Goal: Transaction & Acquisition: Purchase product/service

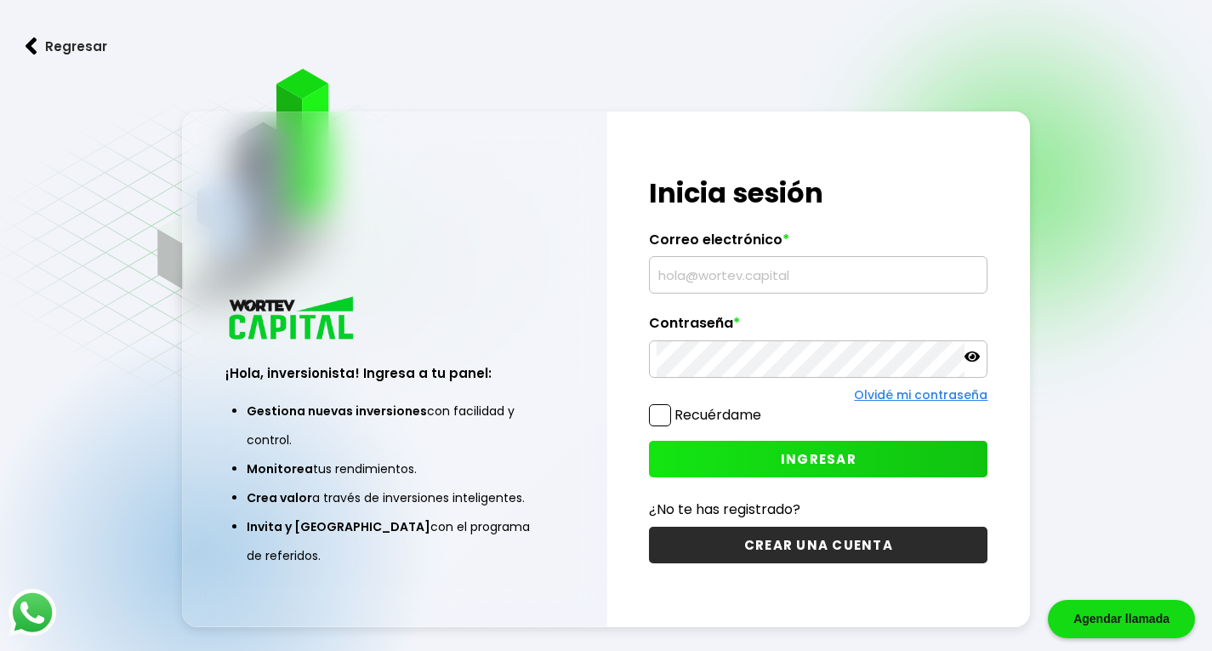
click at [748, 274] on input "text" at bounding box center [818, 275] width 323 height 36
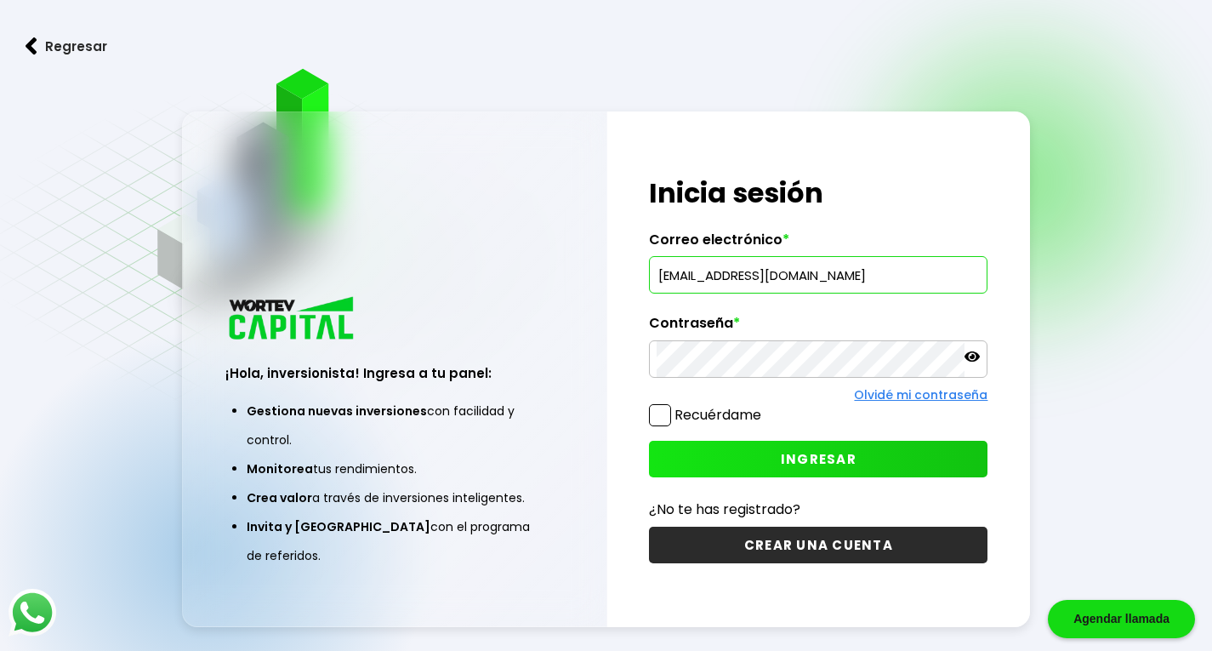
type input "[EMAIL_ADDRESS][DOMAIN_NAME]"
click at [974, 355] on icon at bounding box center [971, 356] width 15 height 10
click at [845, 453] on span "INGRESAR" at bounding box center [819, 459] width 76 height 18
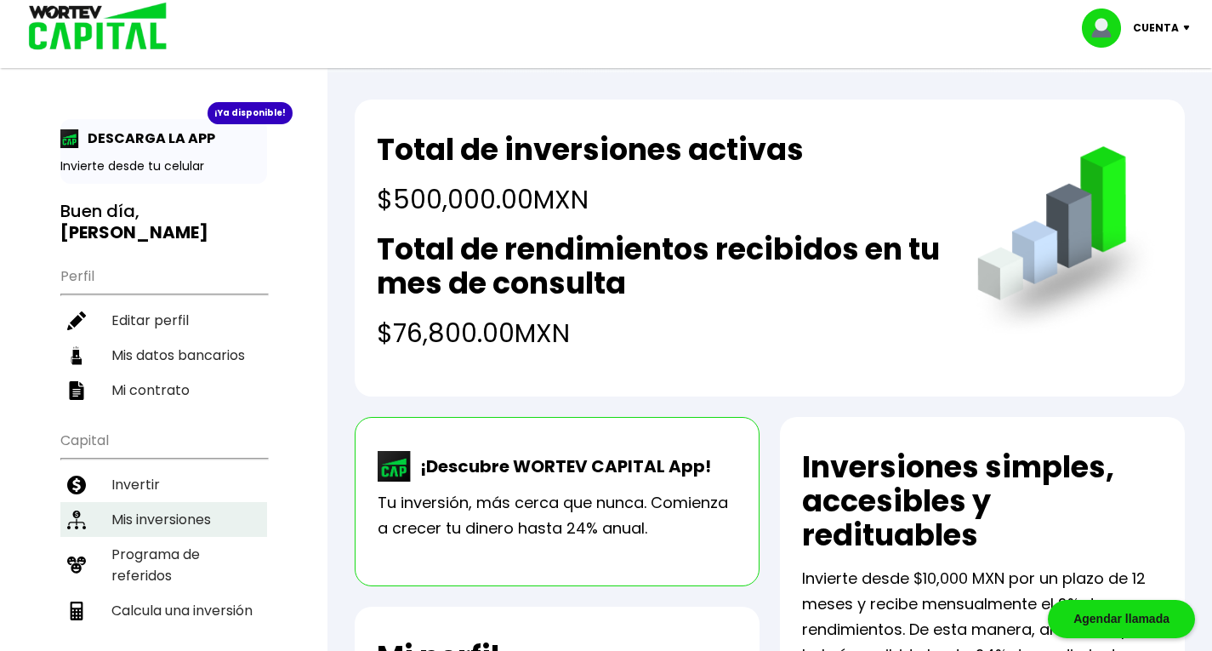
click at [191, 502] on li "Mis inversiones" at bounding box center [163, 519] width 207 height 35
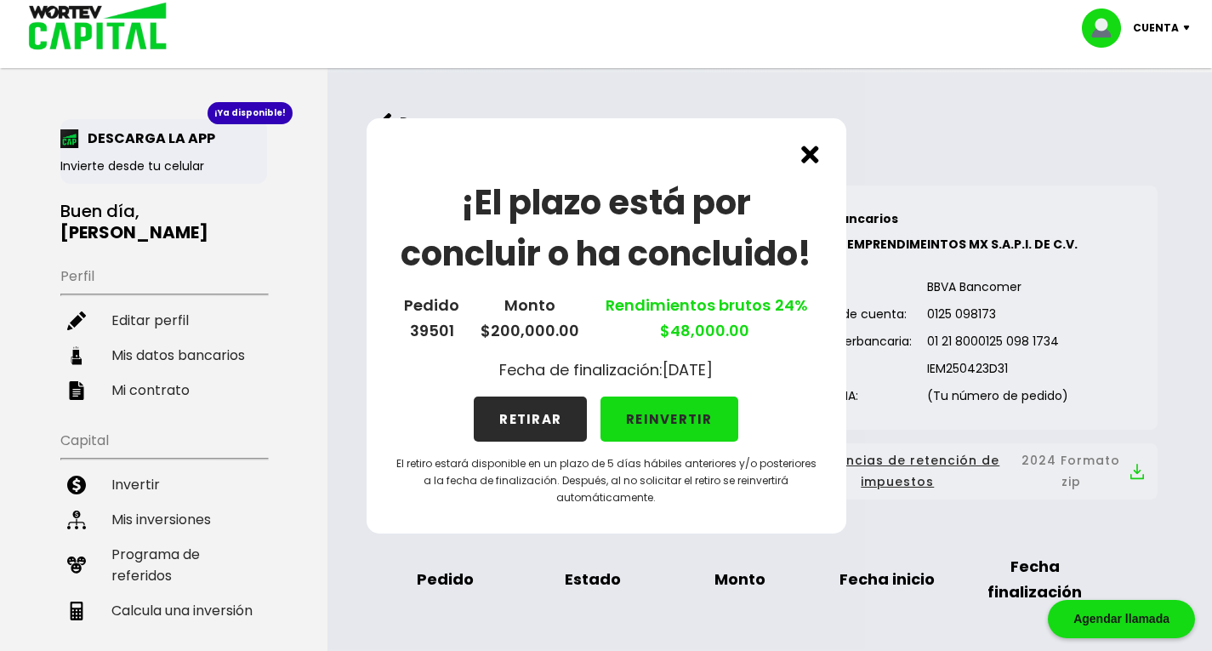
click at [661, 422] on button "REINVERTIR" at bounding box center [669, 418] width 138 height 45
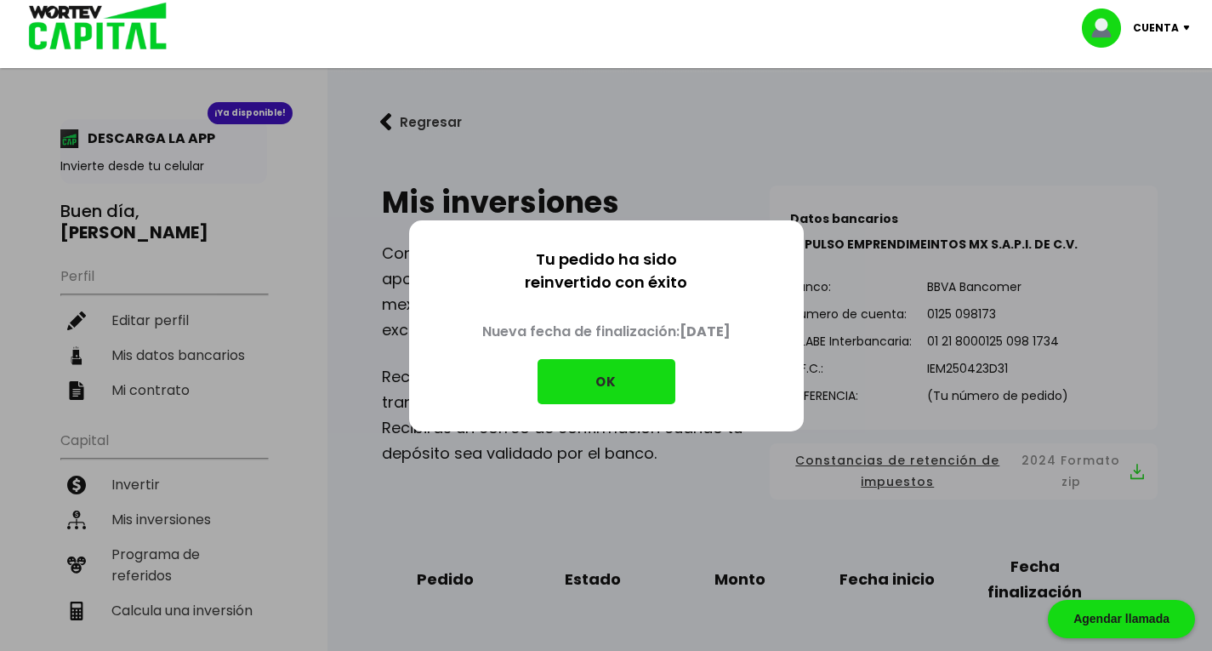
click at [629, 384] on button "OK" at bounding box center [606, 381] width 138 height 45
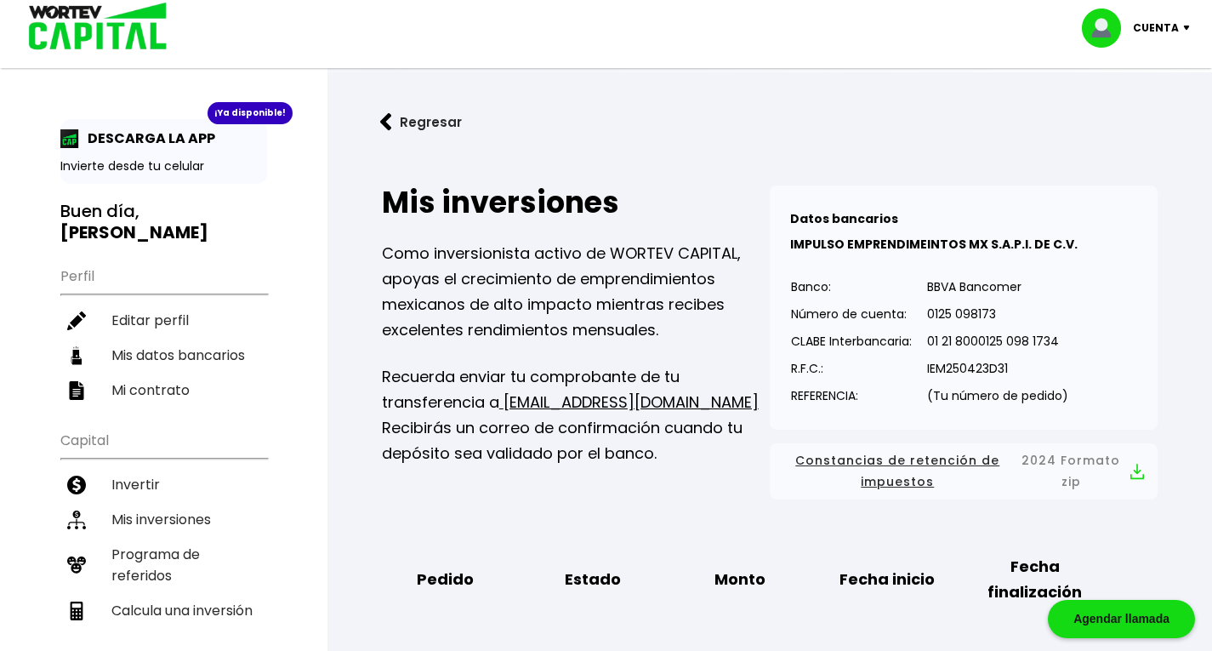
click at [1190, 30] on img at bounding box center [1190, 28] width 23 height 5
click at [901, 63] on div "Cuenta Editar perfil Cerrar sesión" at bounding box center [606, 34] width 1212 height 68
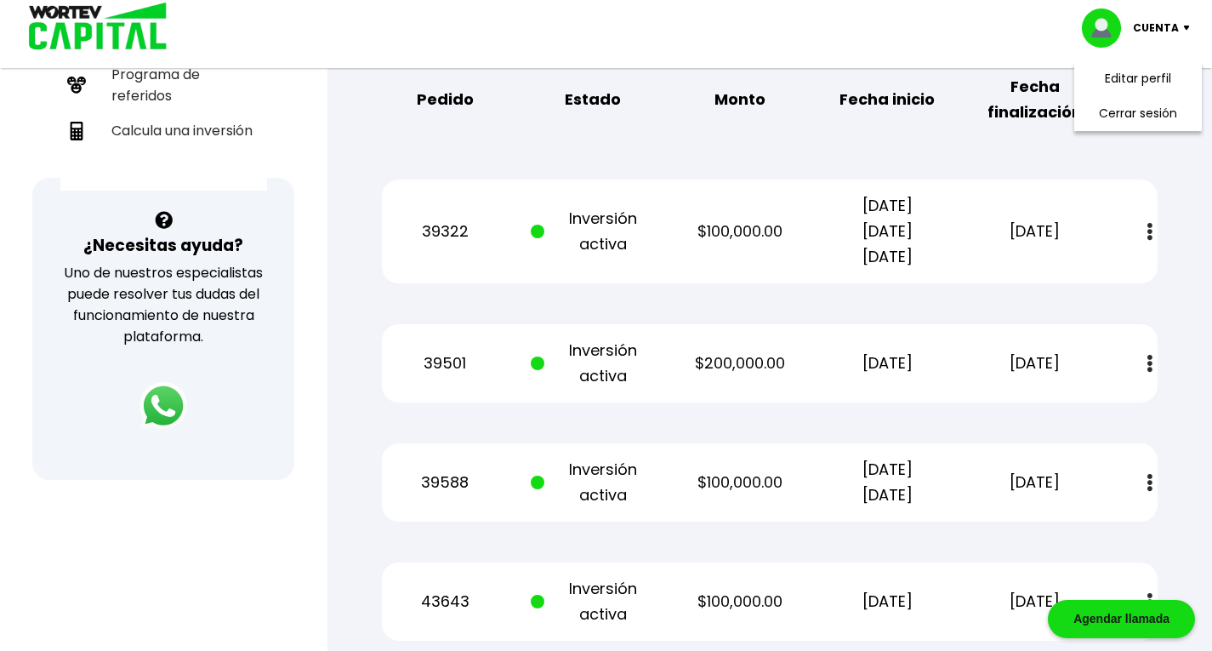
scroll to position [420, 0]
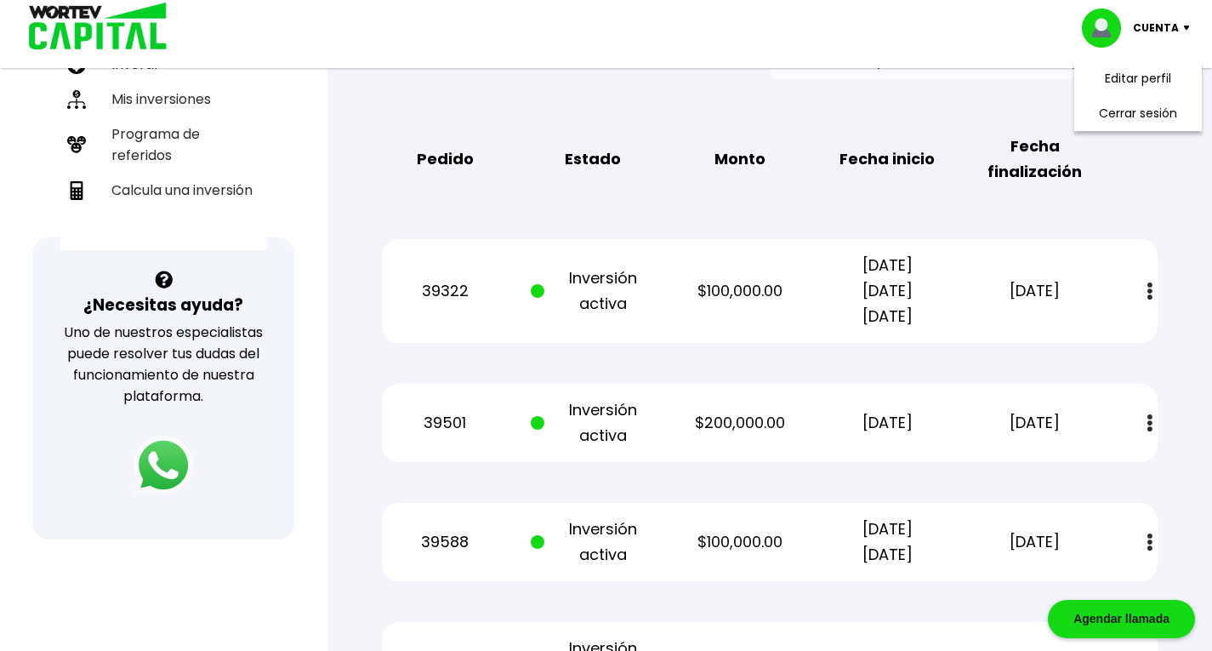
click at [168, 455] on img at bounding box center [164, 465] width 60 height 60
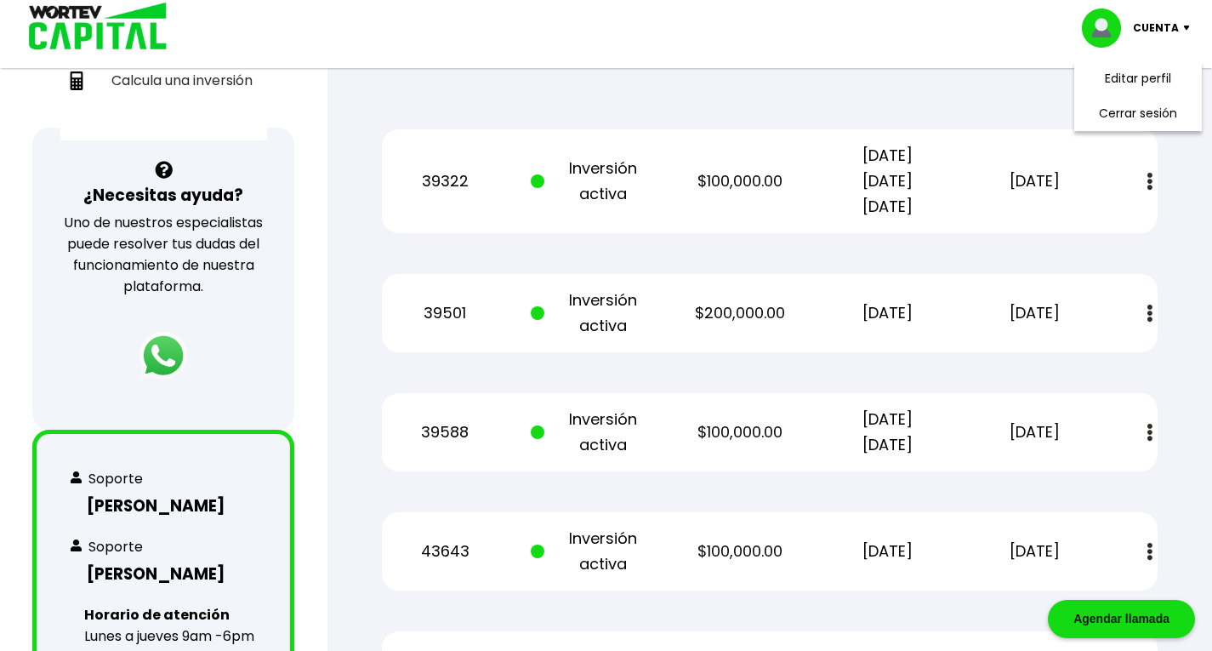
scroll to position [675, 0]
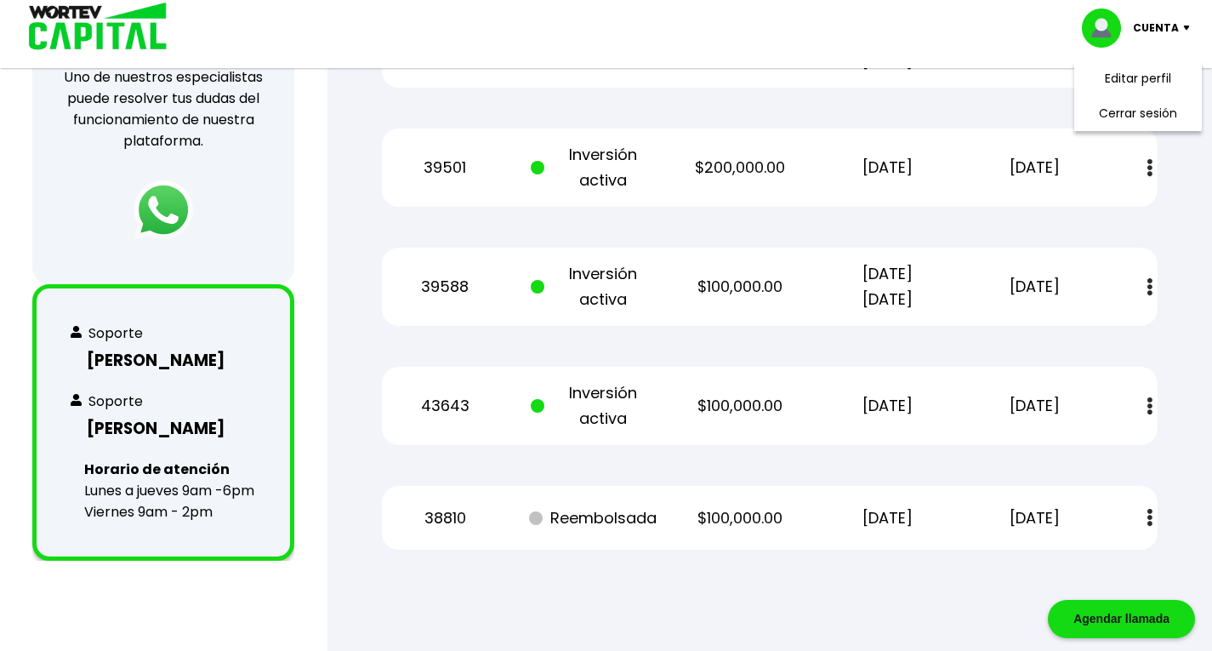
click at [165, 211] on img at bounding box center [164, 210] width 60 height 60
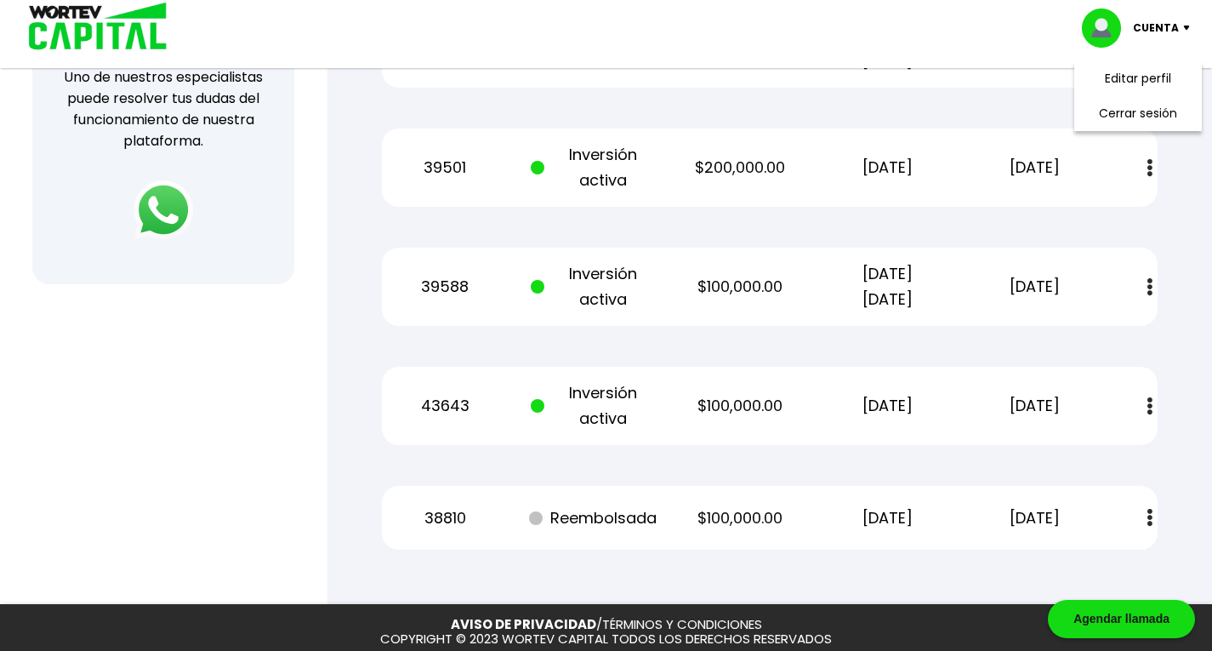
click at [162, 222] on img at bounding box center [164, 210] width 60 height 60
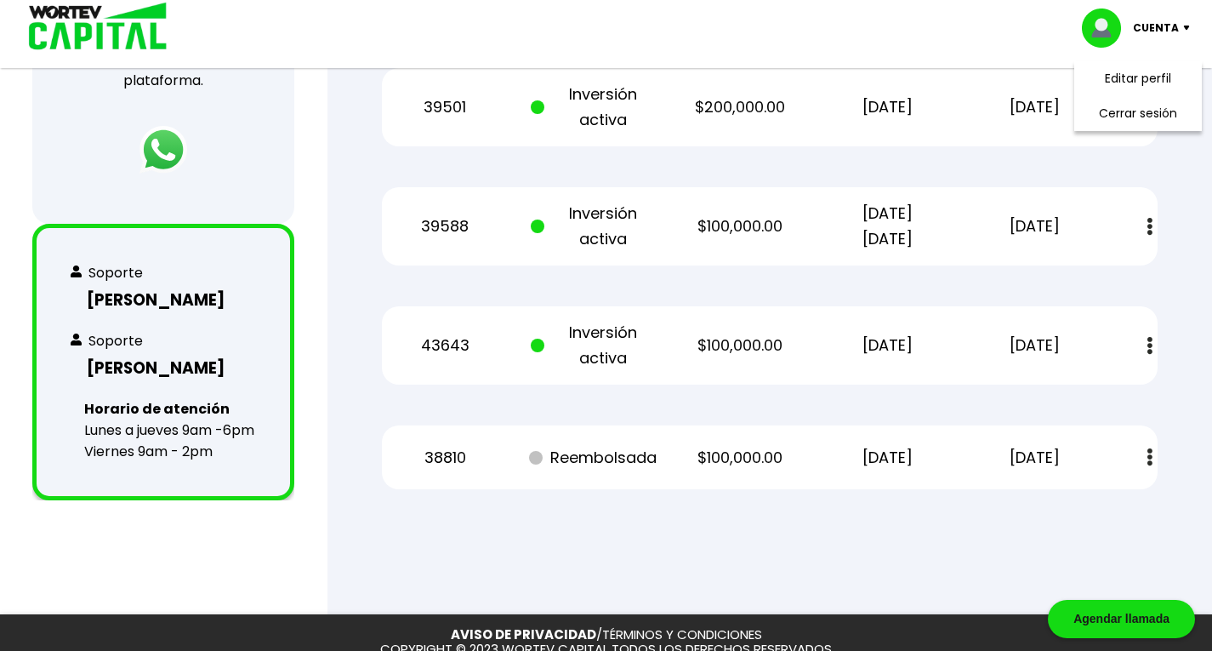
scroll to position [760, 0]
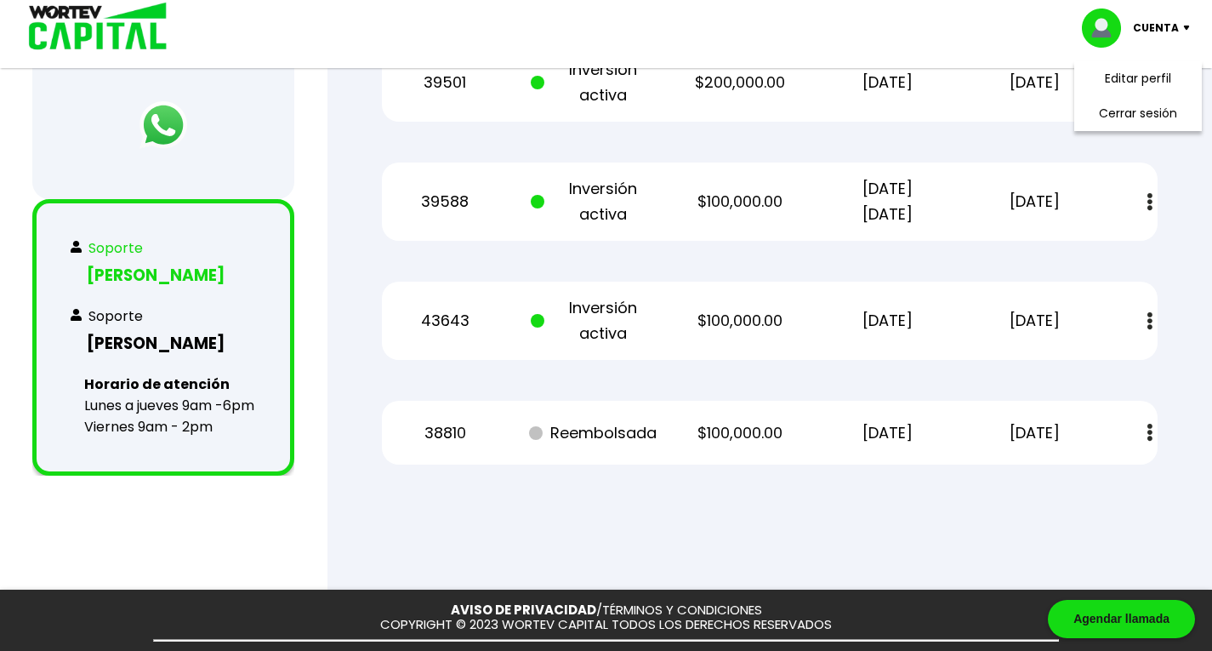
click at [139, 264] on h3 "[PERSON_NAME]" at bounding box center [163, 275] width 185 height 25
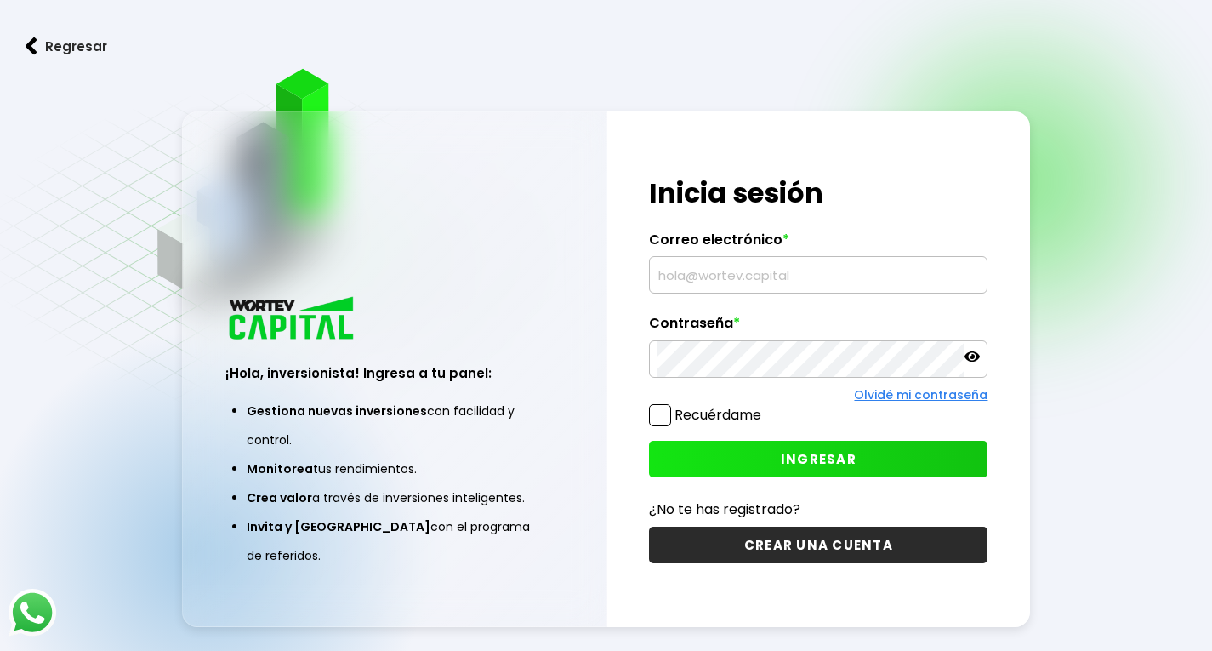
click at [714, 281] on input "text" at bounding box center [818, 275] width 323 height 36
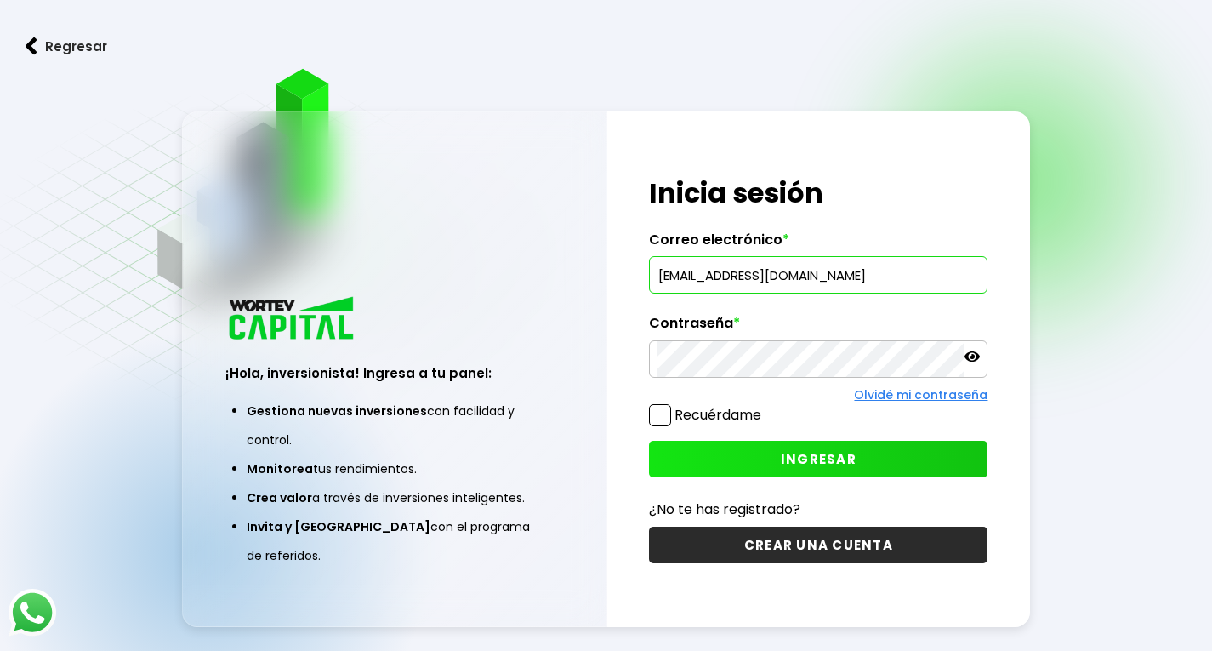
type input "[EMAIL_ADDRESS][DOMAIN_NAME]"
click at [979, 360] on icon at bounding box center [971, 356] width 15 height 15
click at [834, 470] on button "INGRESAR" at bounding box center [818, 459] width 338 height 37
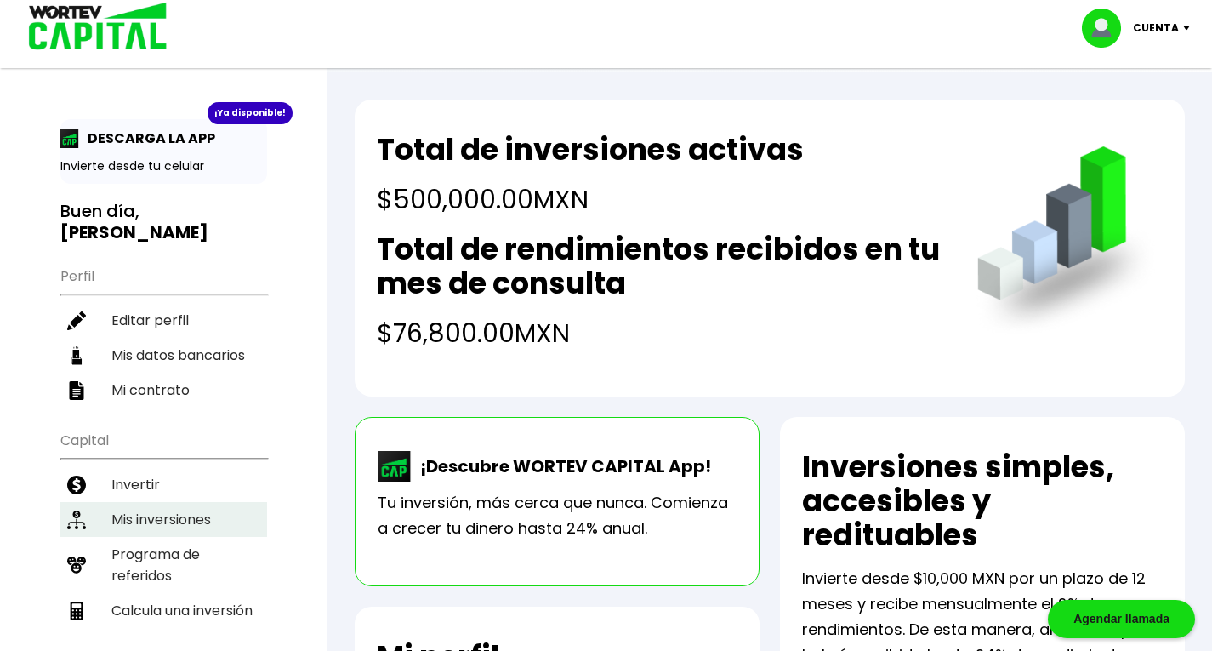
click at [206, 502] on li "Mis inversiones" at bounding box center [163, 519] width 207 height 35
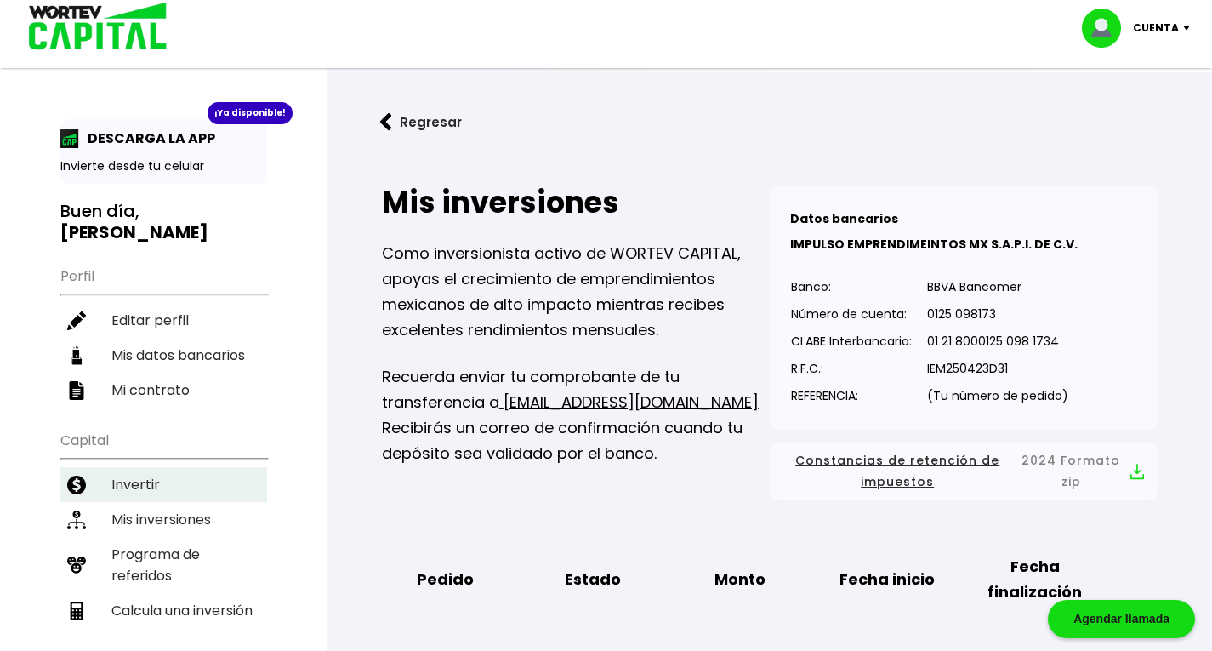
click at [145, 467] on li "Invertir" at bounding box center [163, 484] width 207 height 35
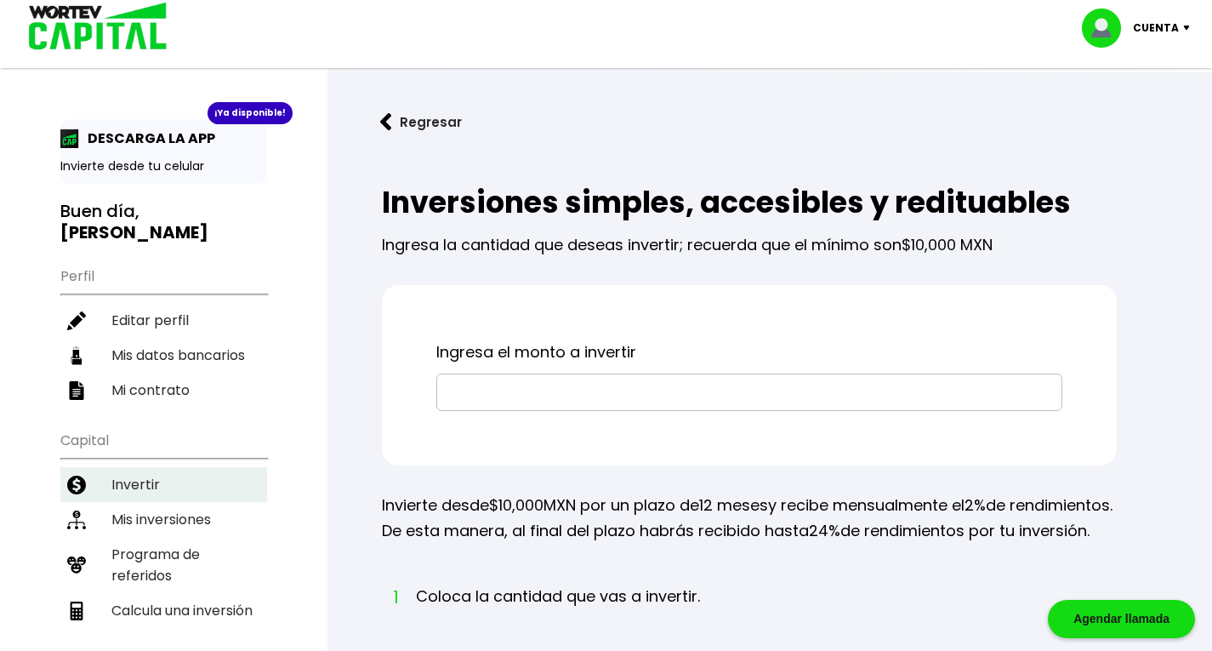
click at [145, 467] on li "Invertir" at bounding box center [163, 484] width 207 height 35
click at [491, 398] on input "text" at bounding box center [749, 392] width 611 height 36
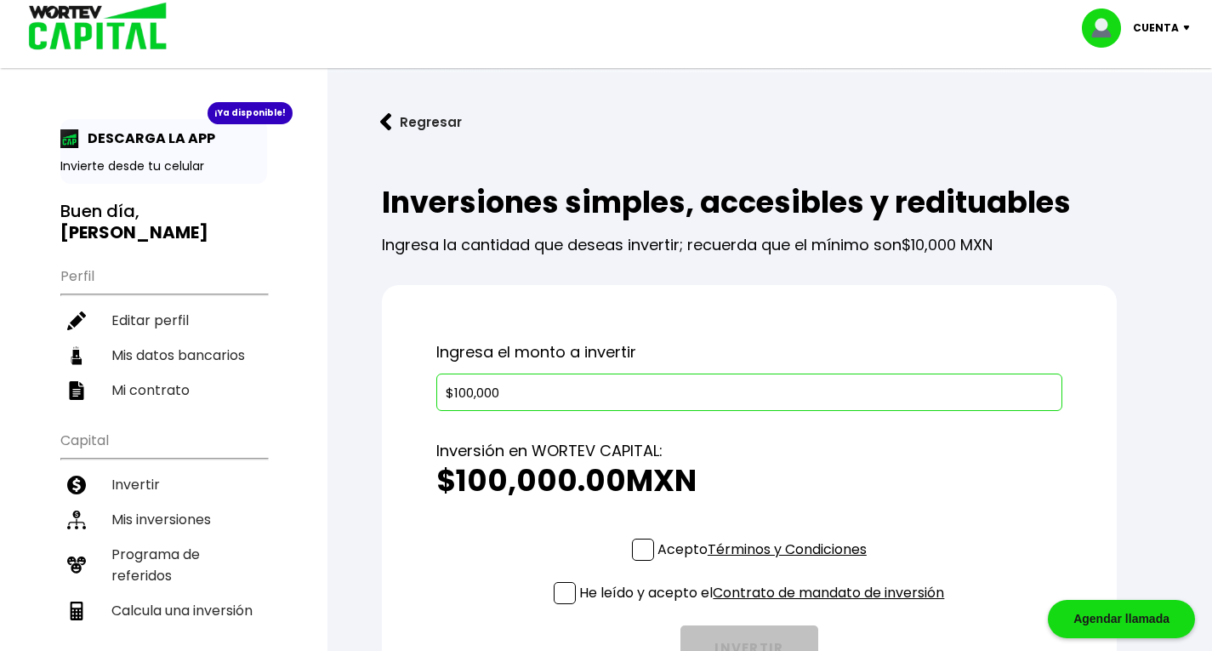
type input "$100,000"
click at [643, 547] on span at bounding box center [643, 549] width 22 height 22
click at [765, 562] on input "Acepto Términos y Condiciones" at bounding box center [765, 562] width 0 height 0
click at [564, 591] on span at bounding box center [565, 593] width 22 height 22
click at [765, 606] on input "He leído y acepto el Contrato de mandato de inversión" at bounding box center [765, 606] width 0 height 0
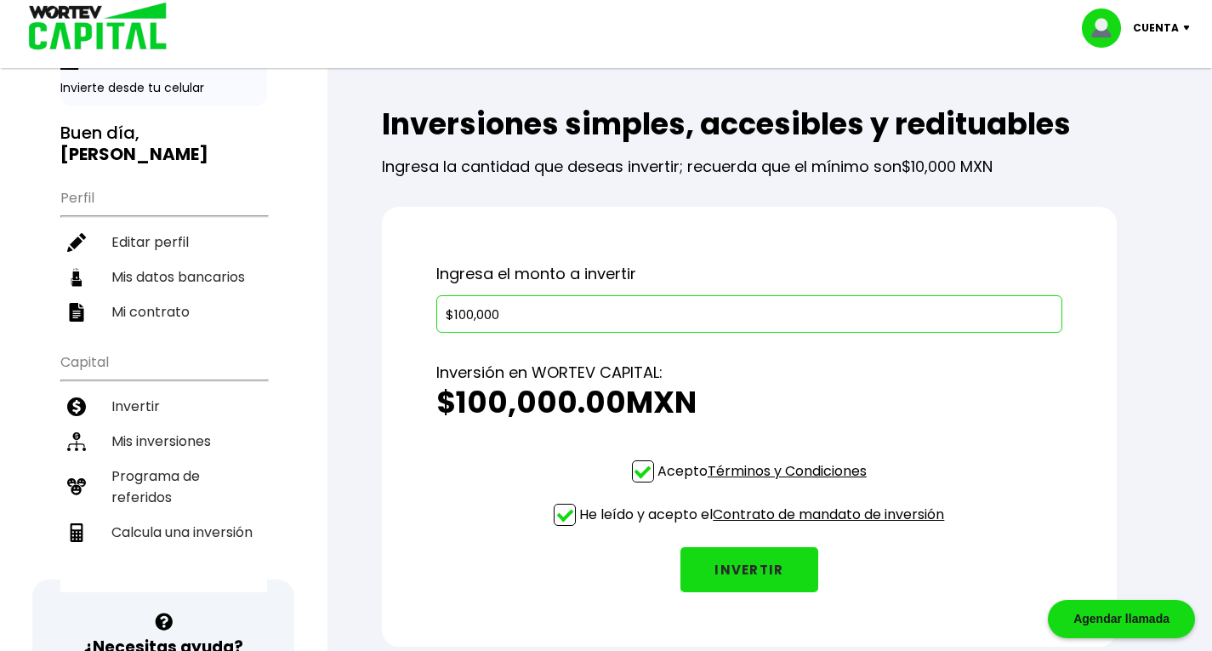
scroll to position [170, 0]
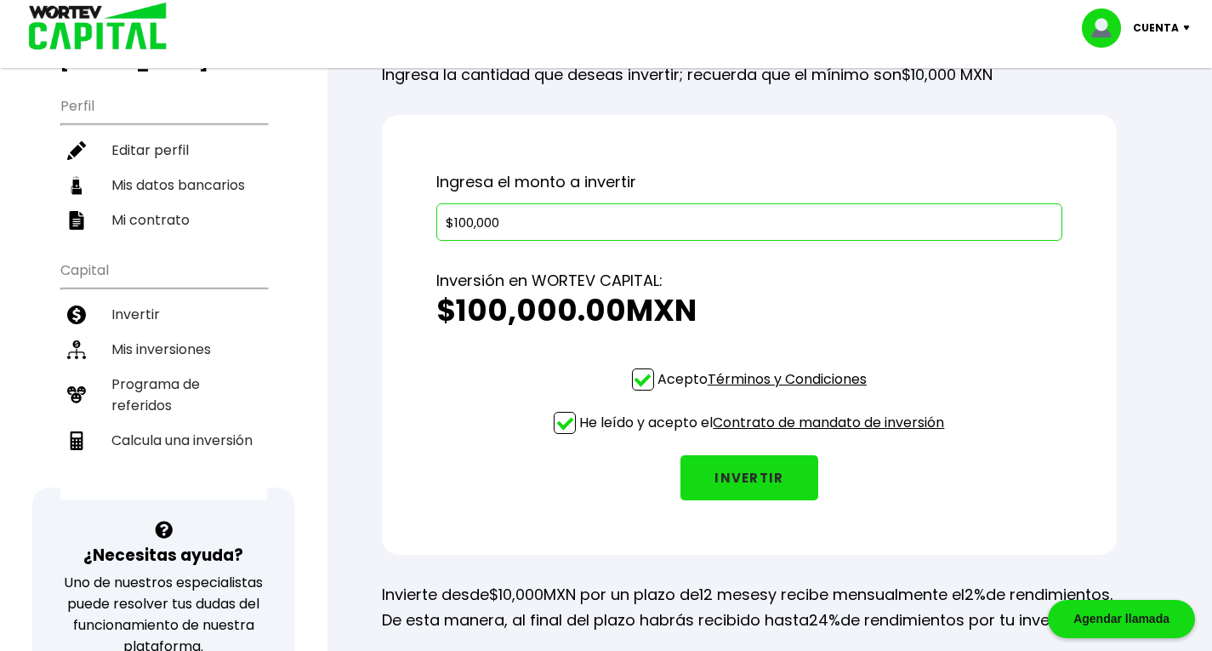
click at [751, 481] on button "INVERTIR" at bounding box center [749, 477] width 138 height 45
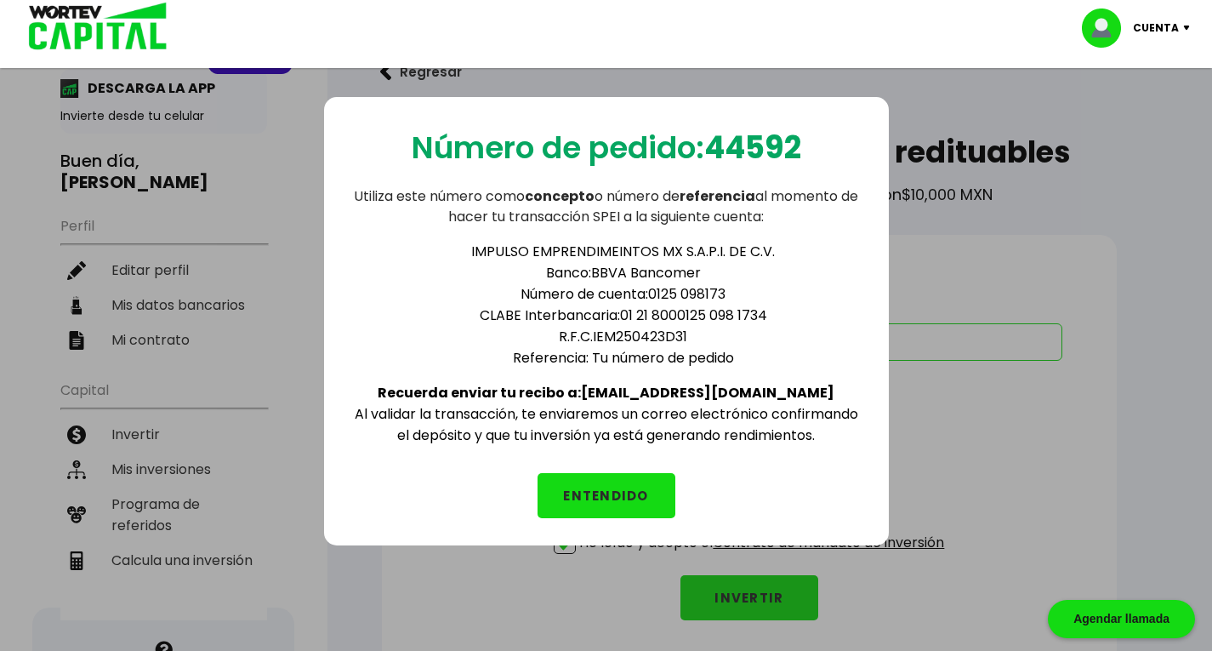
scroll to position [0, 0]
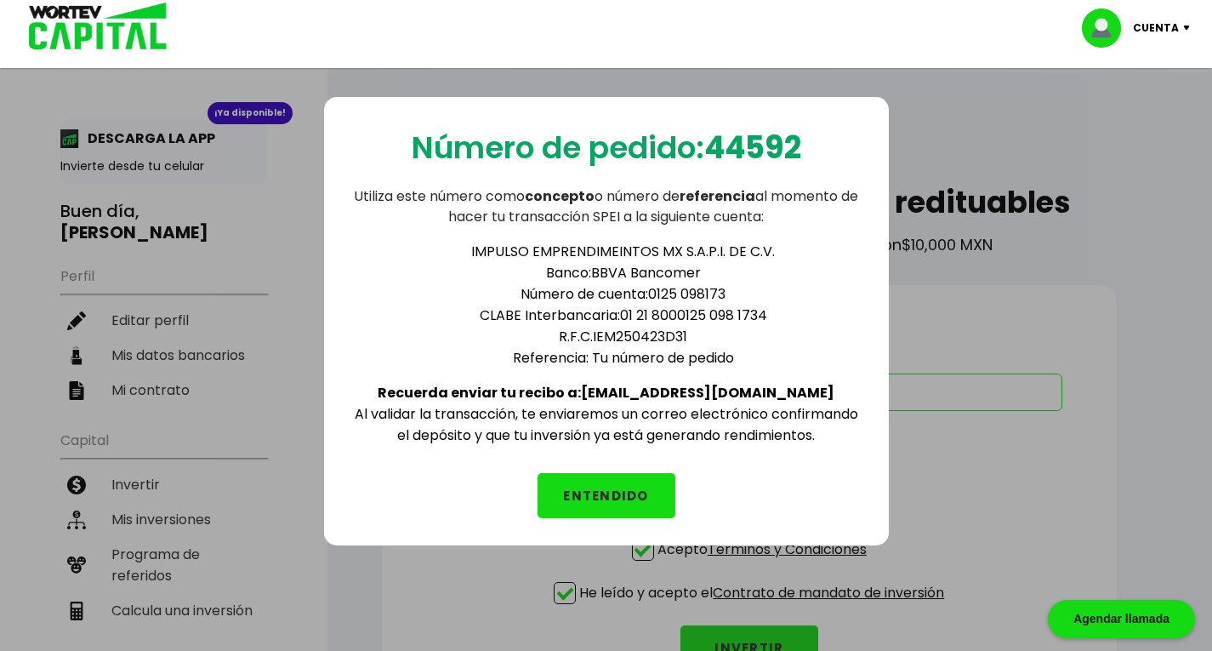
click at [632, 486] on button "ENTENDIDO" at bounding box center [606, 495] width 138 height 45
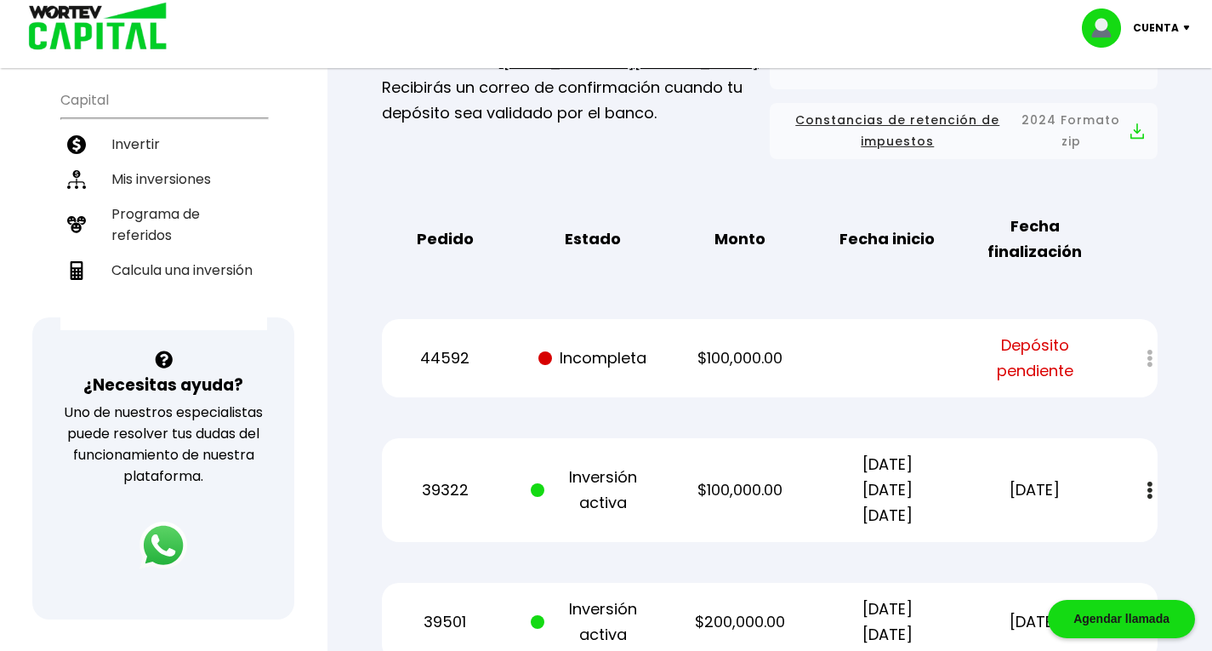
scroll to position [255, 0]
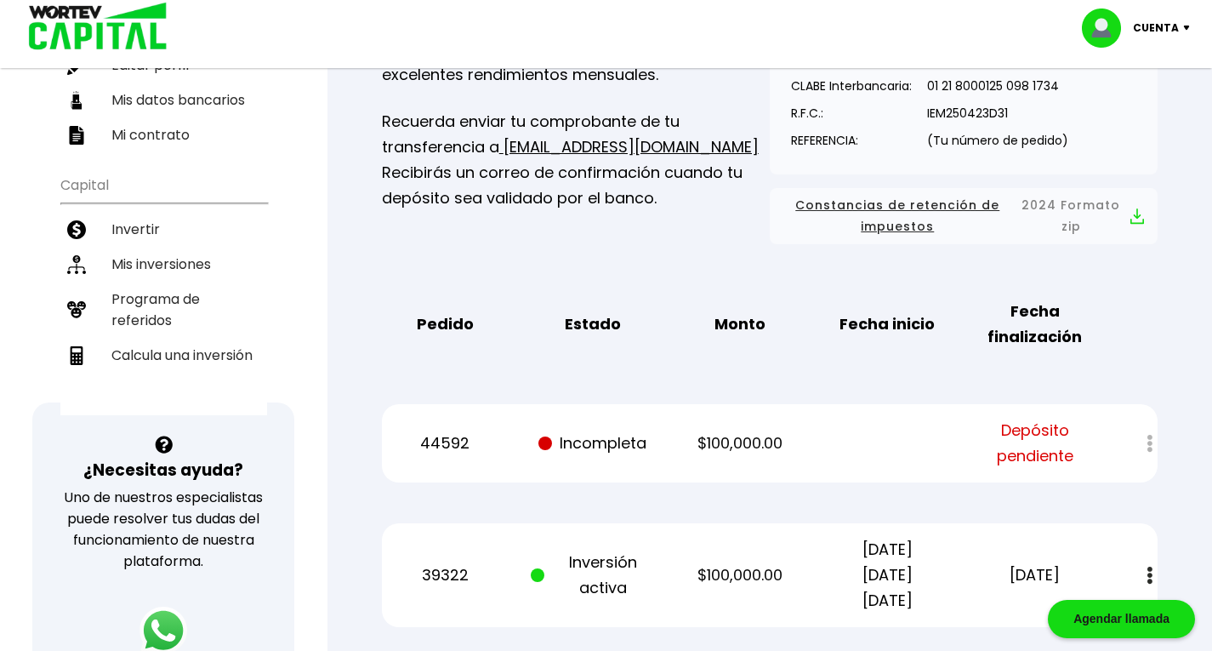
click at [1040, 446] on span "Depósito pendiente" at bounding box center [1035, 443] width 124 height 51
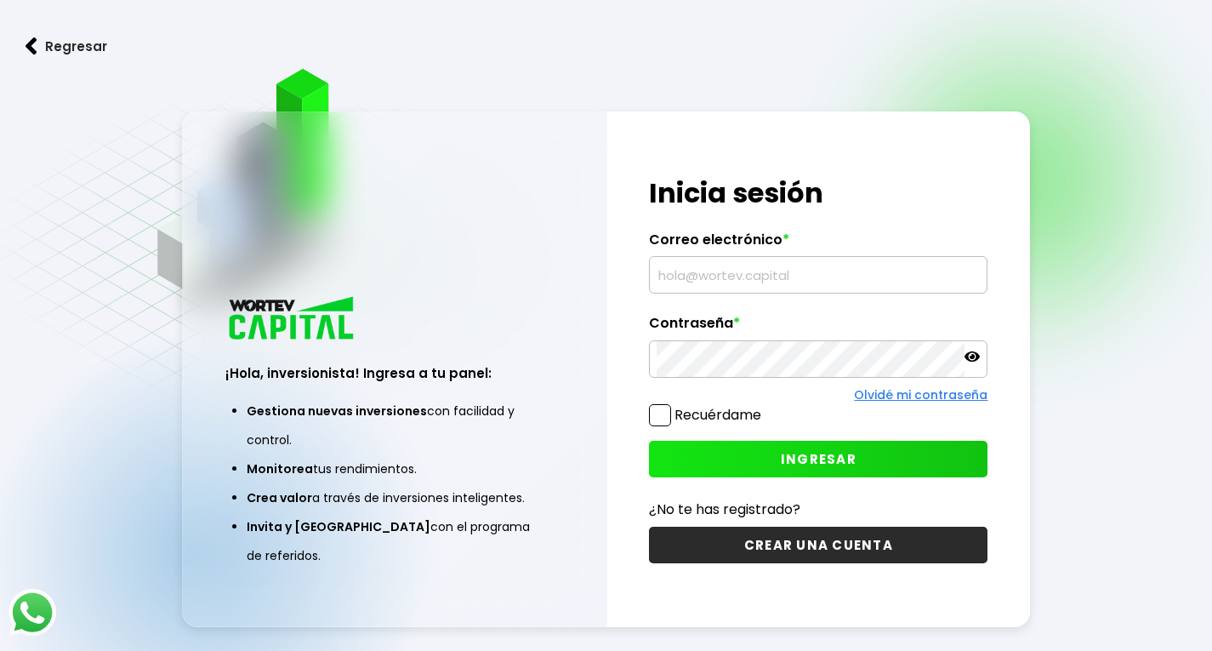
click at [696, 275] on input "text" at bounding box center [818, 275] width 323 height 36
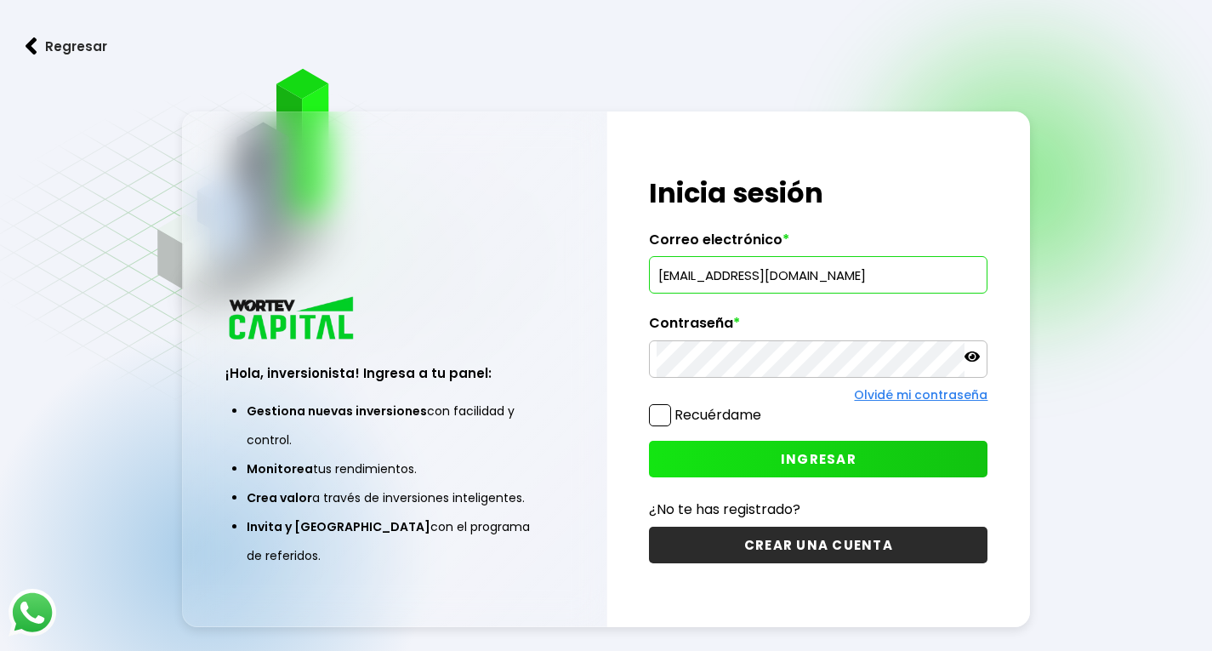
type input "[EMAIL_ADDRESS][DOMAIN_NAME]"
click at [971, 361] on icon at bounding box center [971, 356] width 15 height 15
click at [834, 463] on span "INGRESAR" at bounding box center [819, 459] width 76 height 18
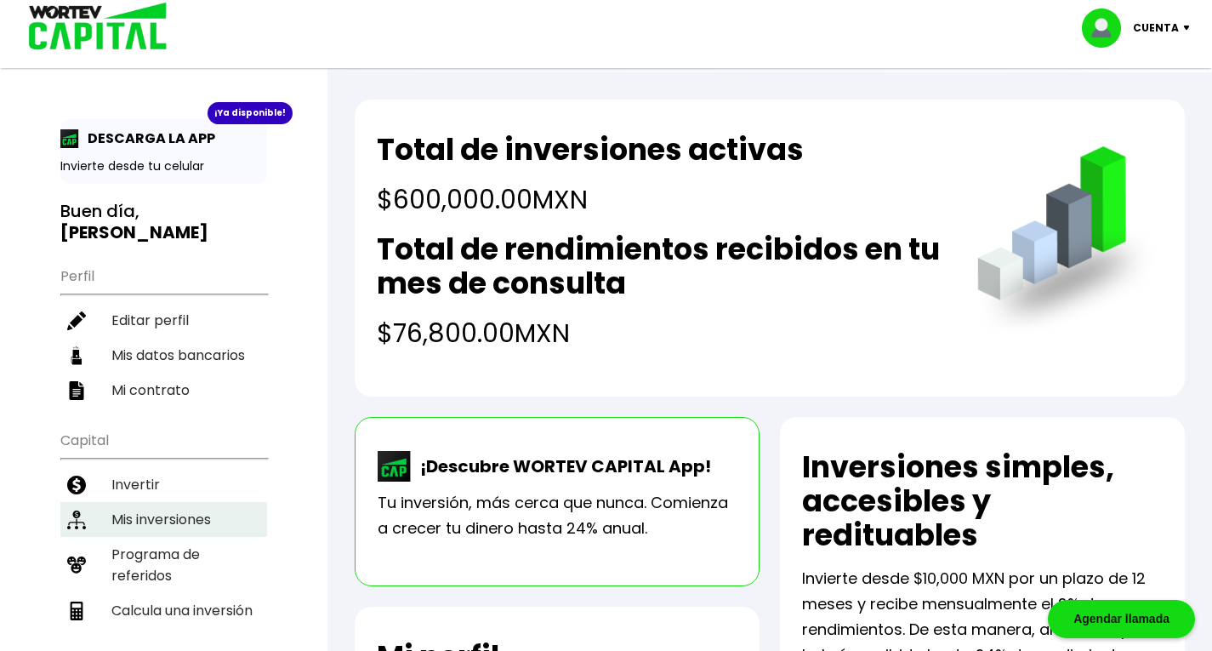
click at [171, 502] on li "Mis inversiones" at bounding box center [163, 519] width 207 height 35
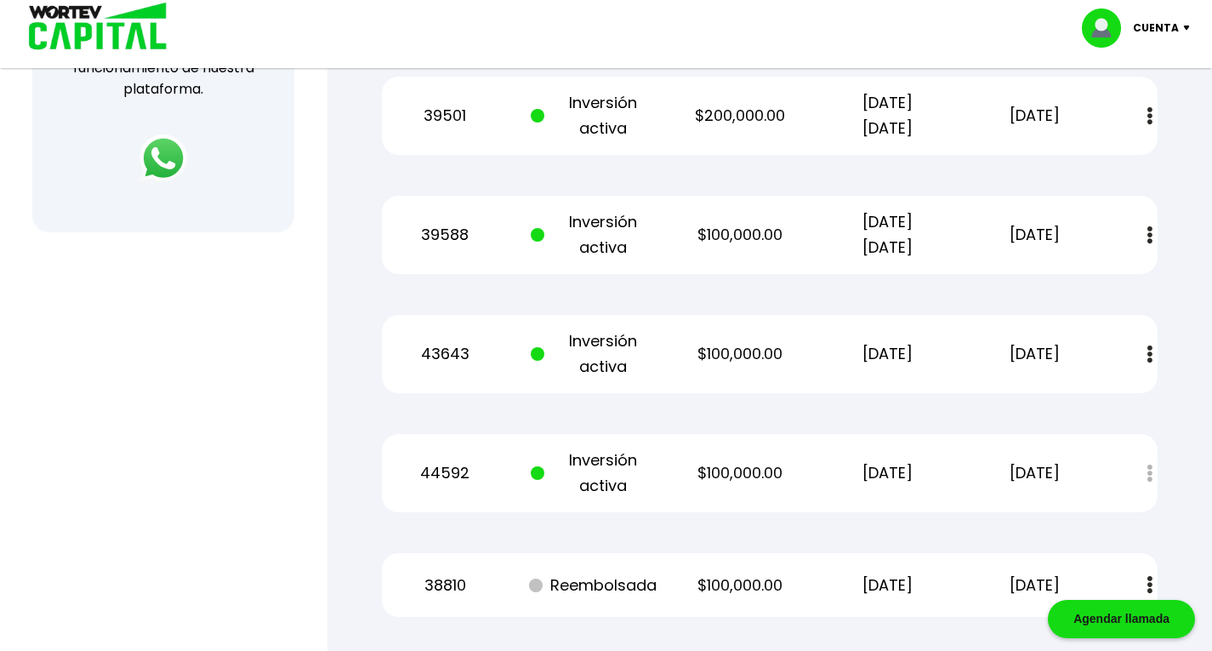
scroll to position [879, 0]
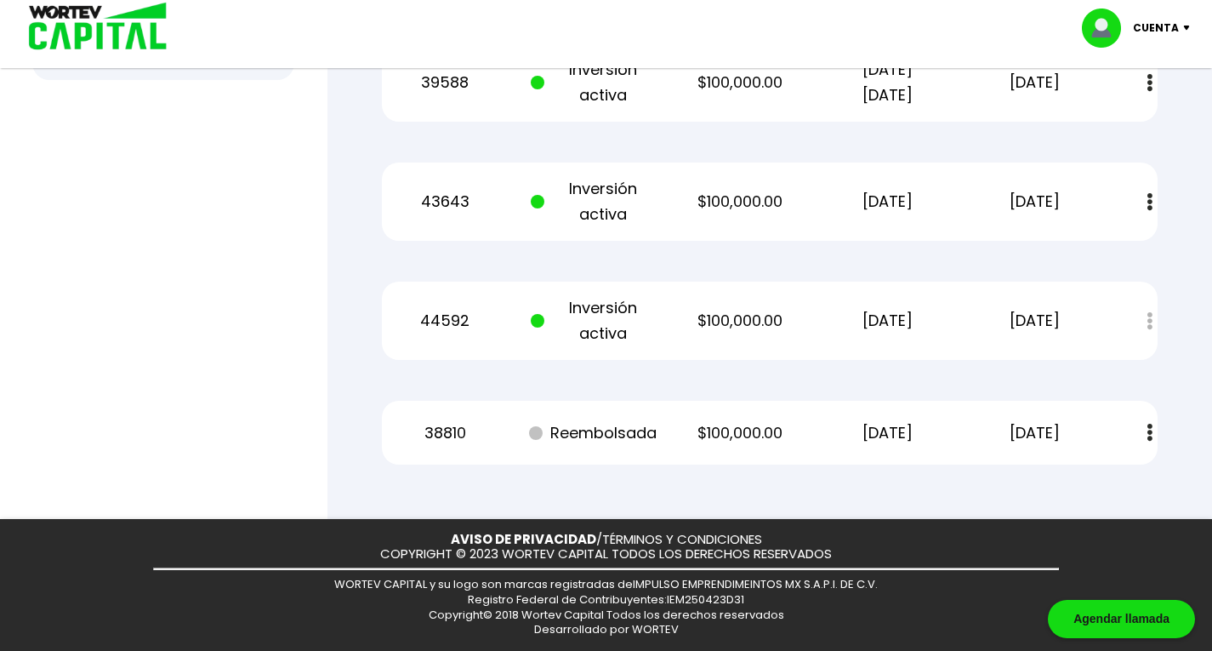
click at [1152, 319] on div "Estado de cuenta" at bounding box center [1137, 321] width 39 height 37
click at [1152, 202] on img at bounding box center [1149, 202] width 5 height 18
drag, startPoint x: 1186, startPoint y: 210, endPoint x: 1004, endPoint y: 244, distance: 185.1
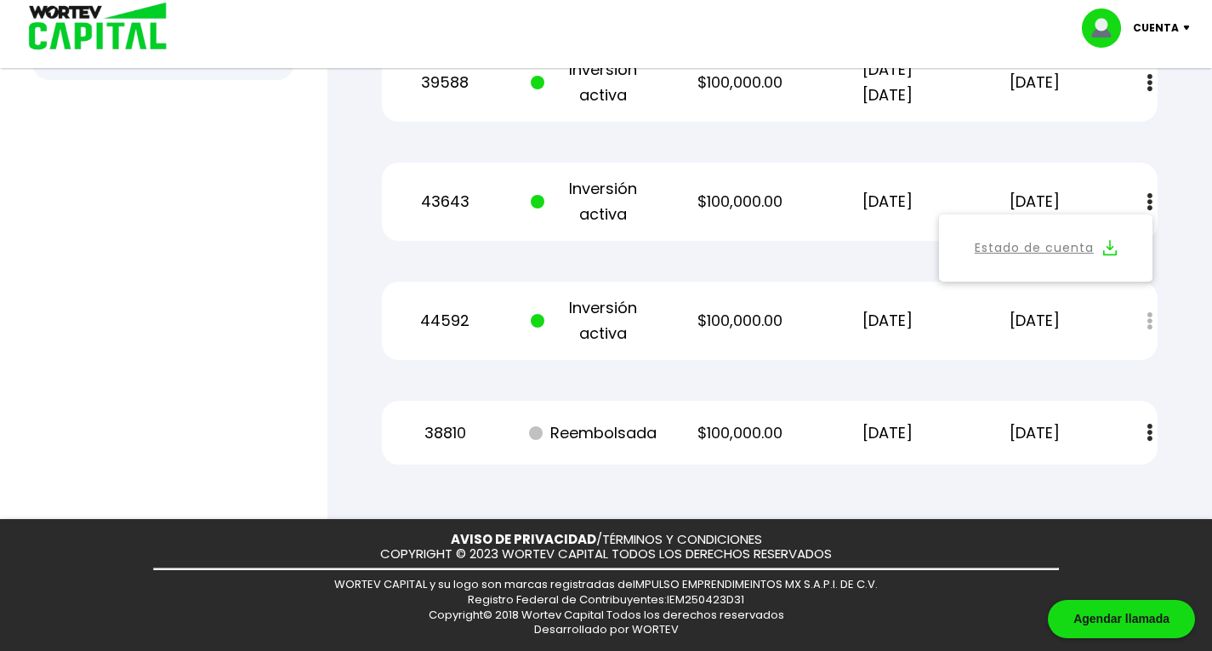
drag, startPoint x: 892, startPoint y: 253, endPoint x: 1030, endPoint y: 243, distance: 138.2
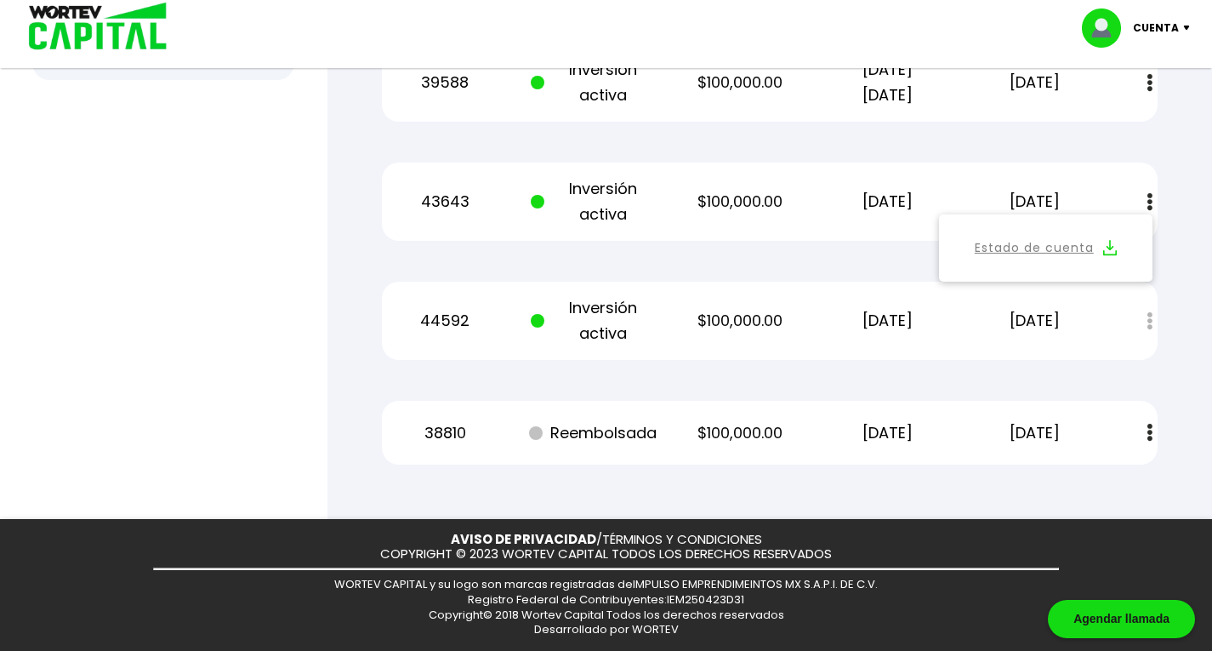
drag, startPoint x: 1201, startPoint y: 251, endPoint x: 1186, endPoint y: 253, distance: 14.6
click at [1147, 429] on img at bounding box center [1149, 433] width 5 height 18
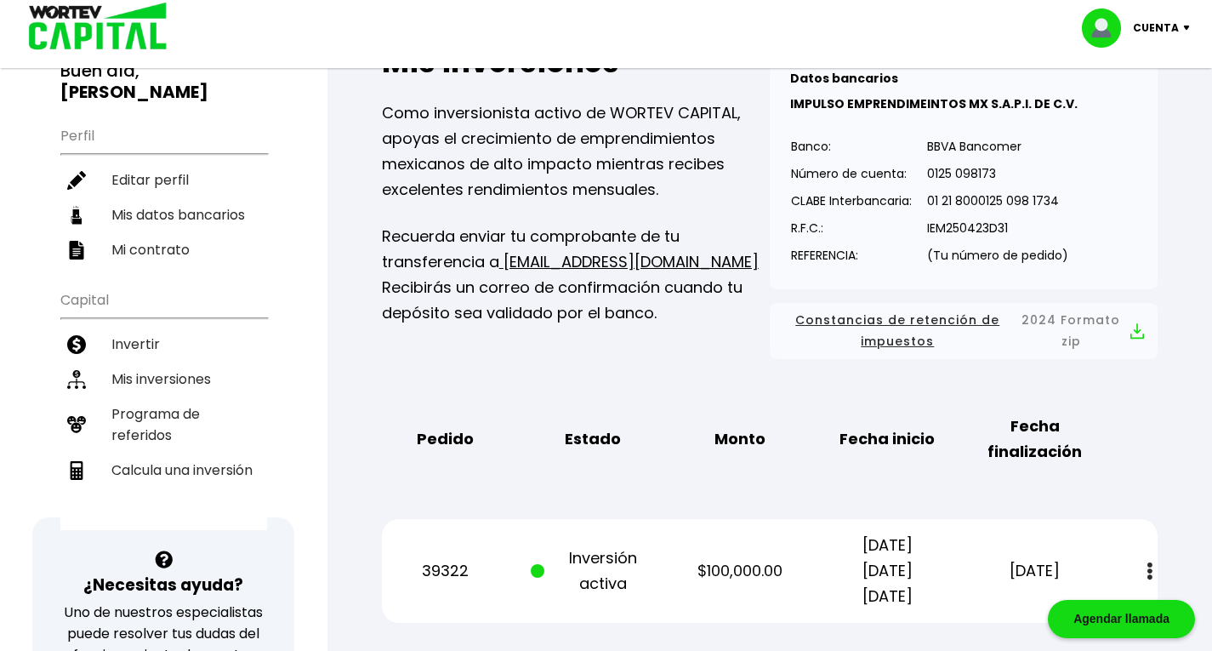
scroll to position [0, 0]
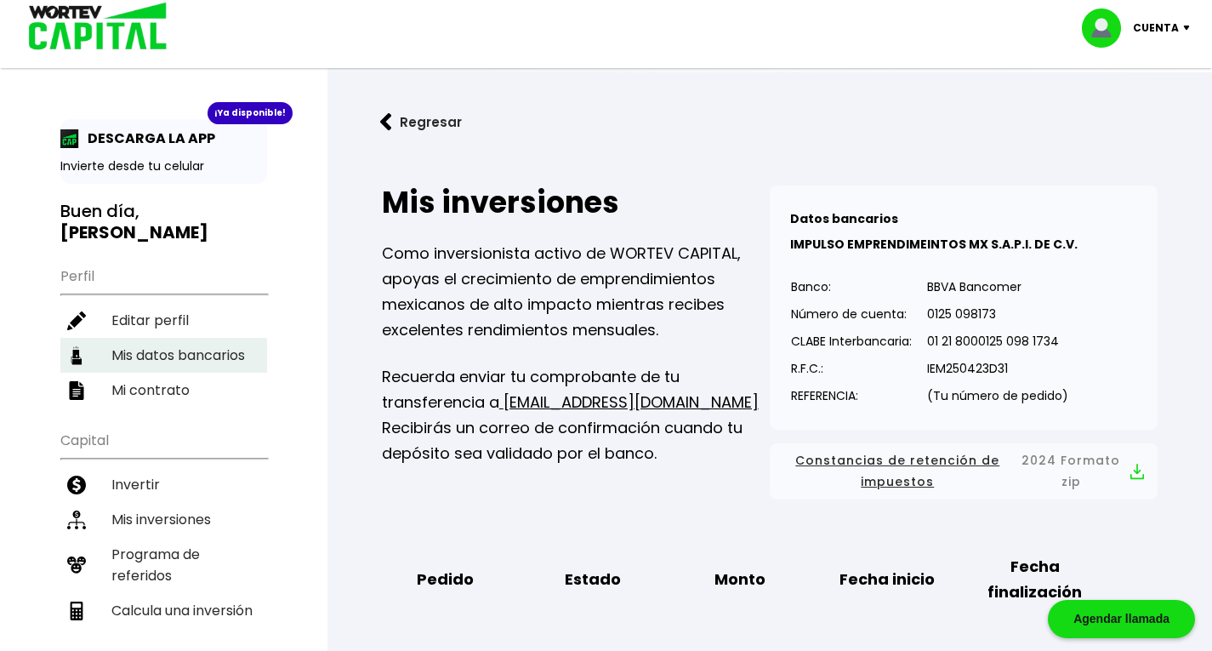
click at [155, 338] on li "Mis datos bancarios" at bounding box center [163, 355] width 207 height 35
select select "Santander"
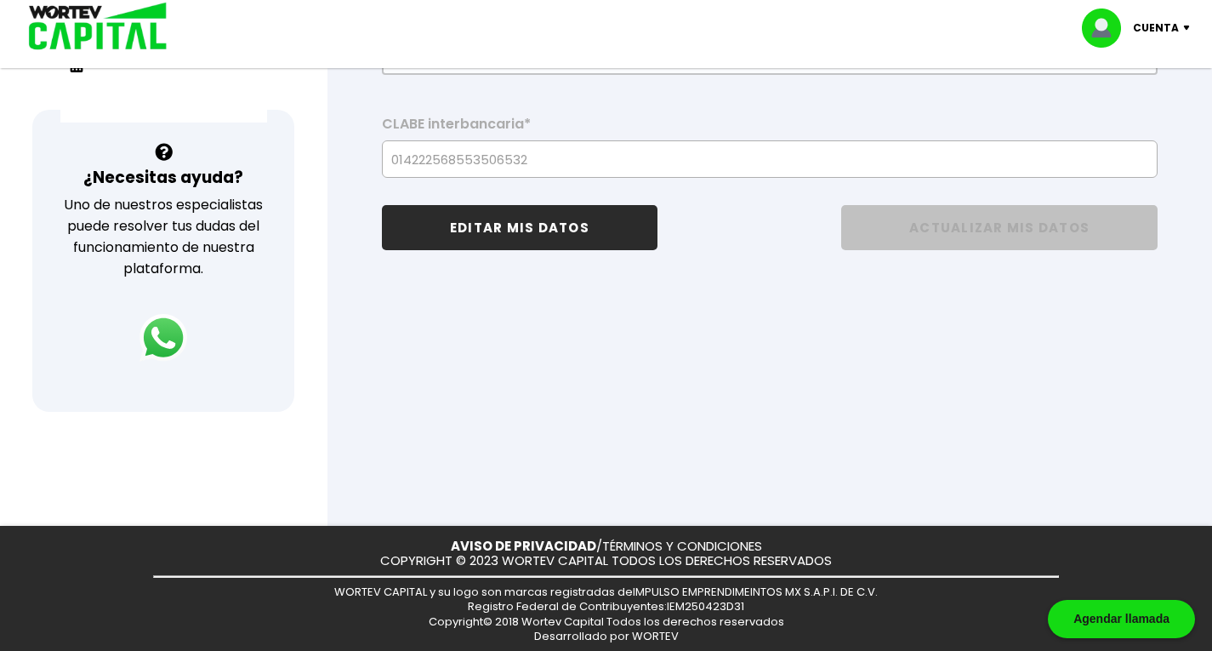
scroll to position [37, 0]
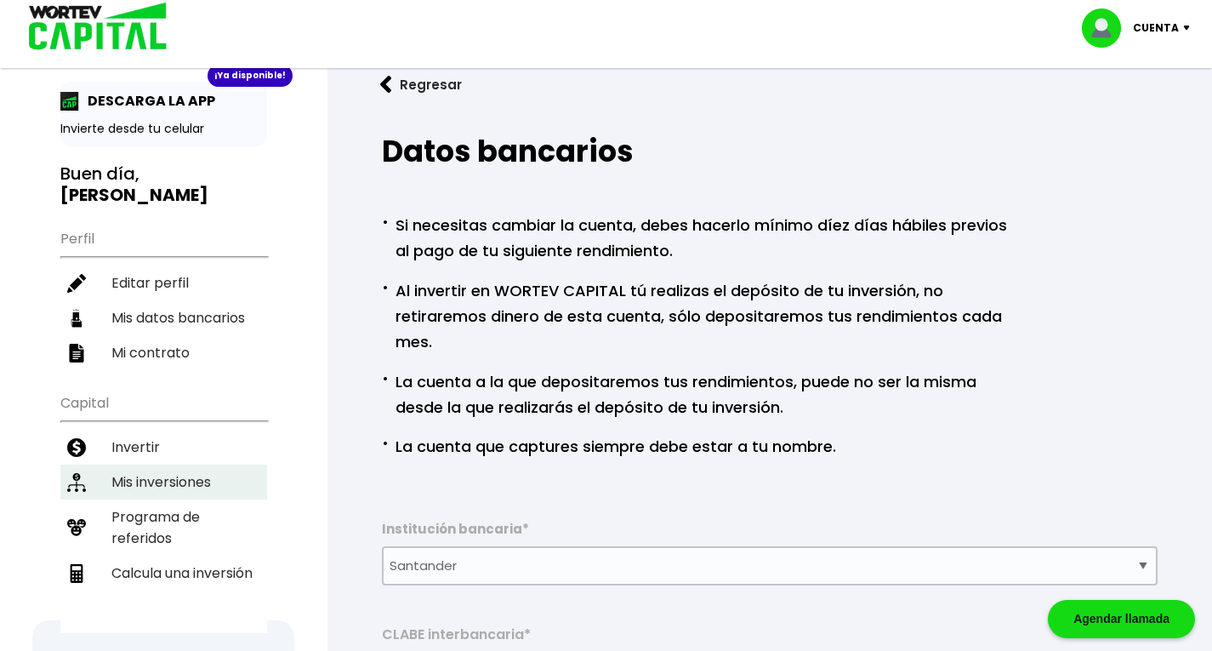
click at [142, 464] on li "Mis inversiones" at bounding box center [163, 481] width 207 height 35
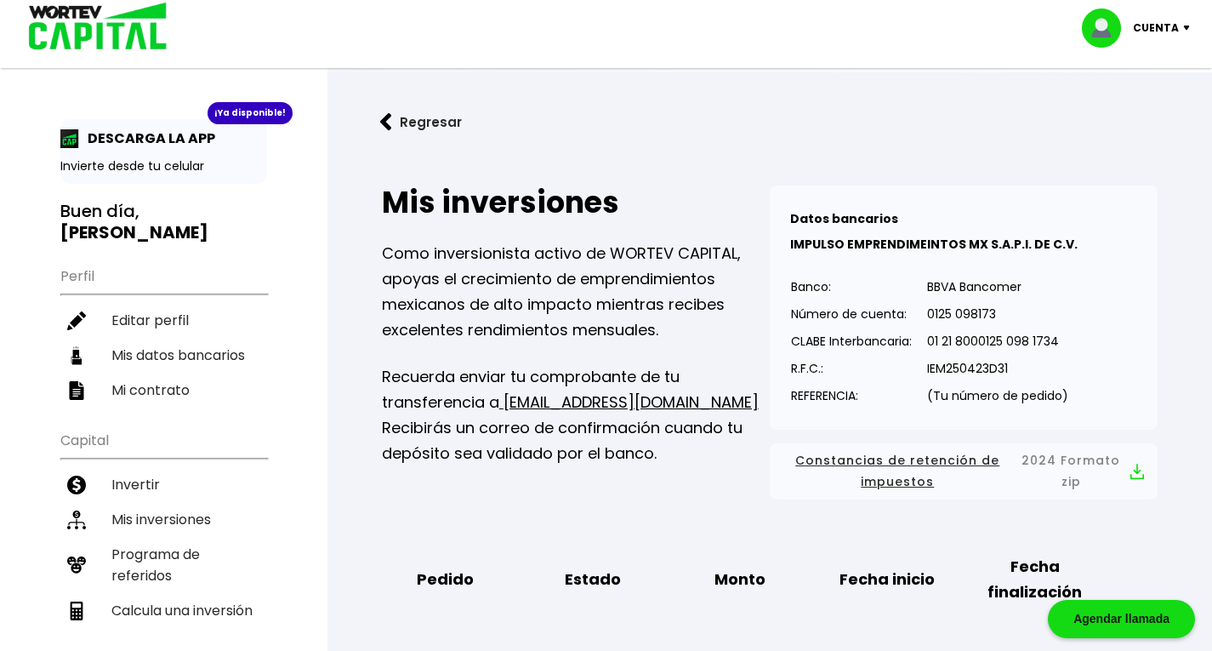
click at [146, 220] on b "[PERSON_NAME]" at bounding box center [134, 232] width 148 height 24
click at [382, 116] on img at bounding box center [386, 122] width 12 height 18
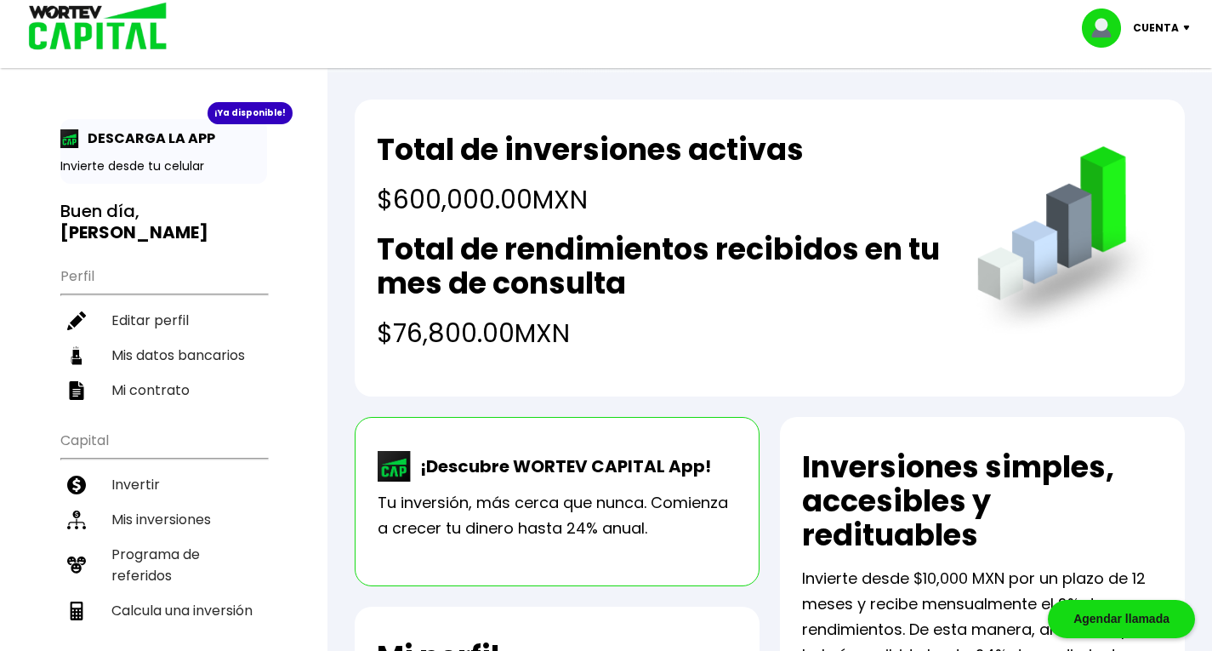
click at [1184, 21] on div "Cuenta" at bounding box center [1142, 28] width 120 height 39
click at [1129, 114] on li "Cerrar sesión" at bounding box center [1138, 113] width 136 height 35
